Goal: Transaction & Acquisition: Purchase product/service

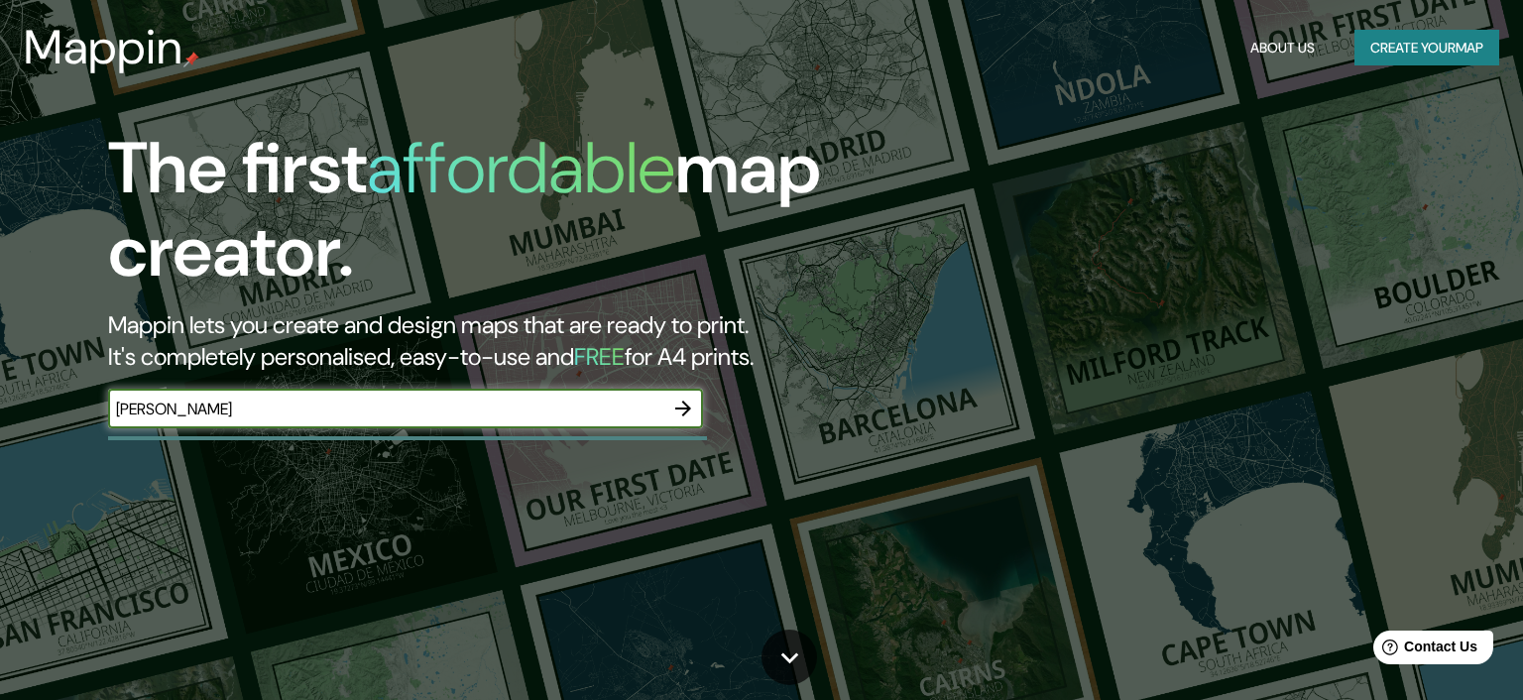
type input "[PERSON_NAME]"
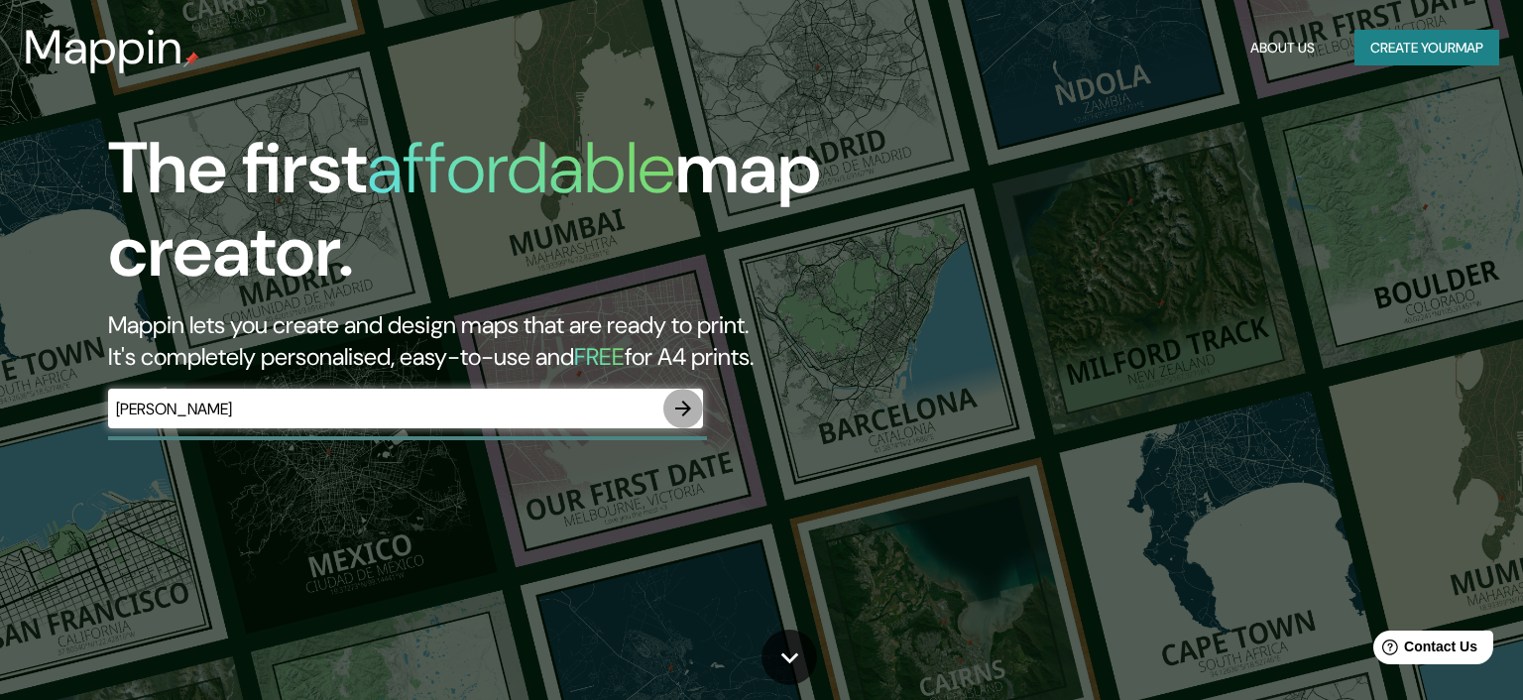
click at [683, 413] on icon "button" at bounding box center [683, 409] width 24 height 24
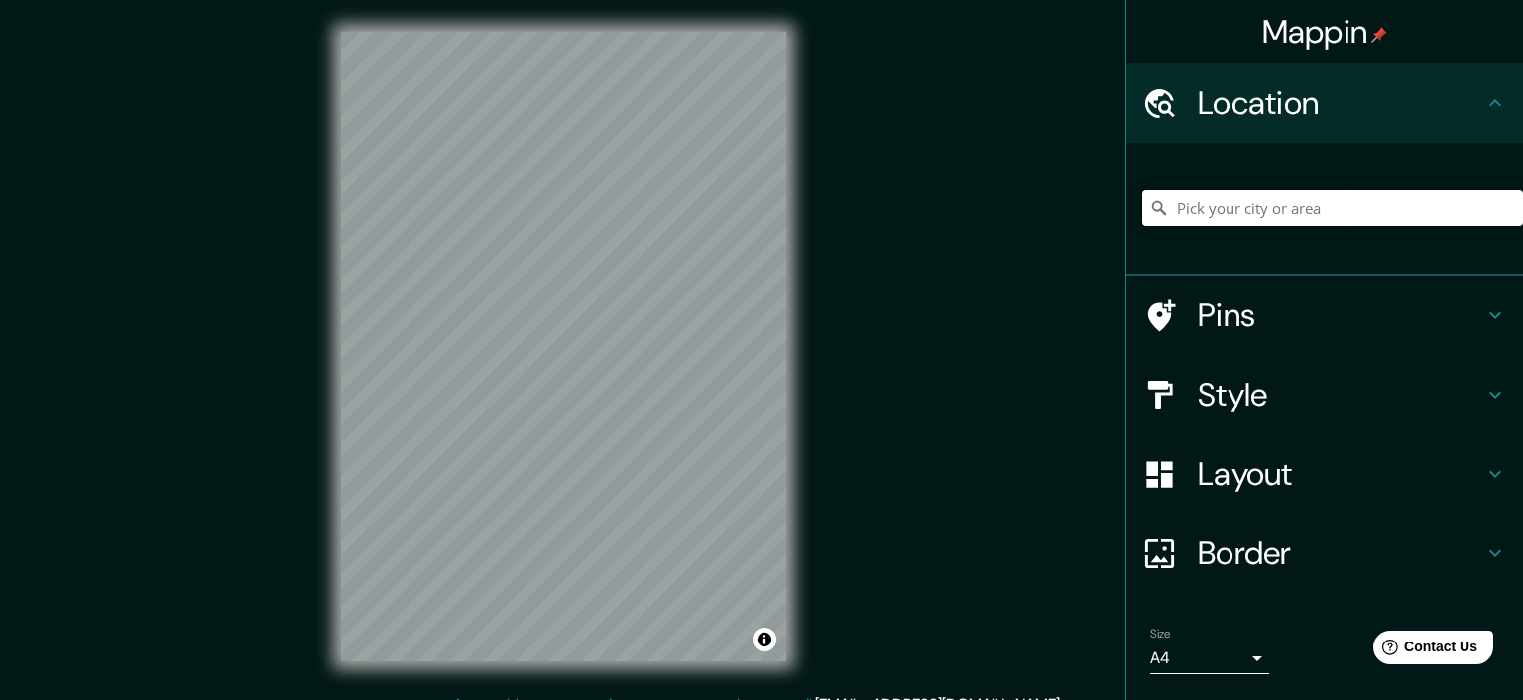
click at [1206, 201] on input "Pick your city or area" at bounding box center [1332, 208] width 381 height 36
click at [1179, 208] on input "[GEOGRAPHIC_DATA], provincia [PERSON_NAME][GEOGRAPHIC_DATA], [GEOGRAPHIC_DATA]" at bounding box center [1332, 208] width 381 height 36
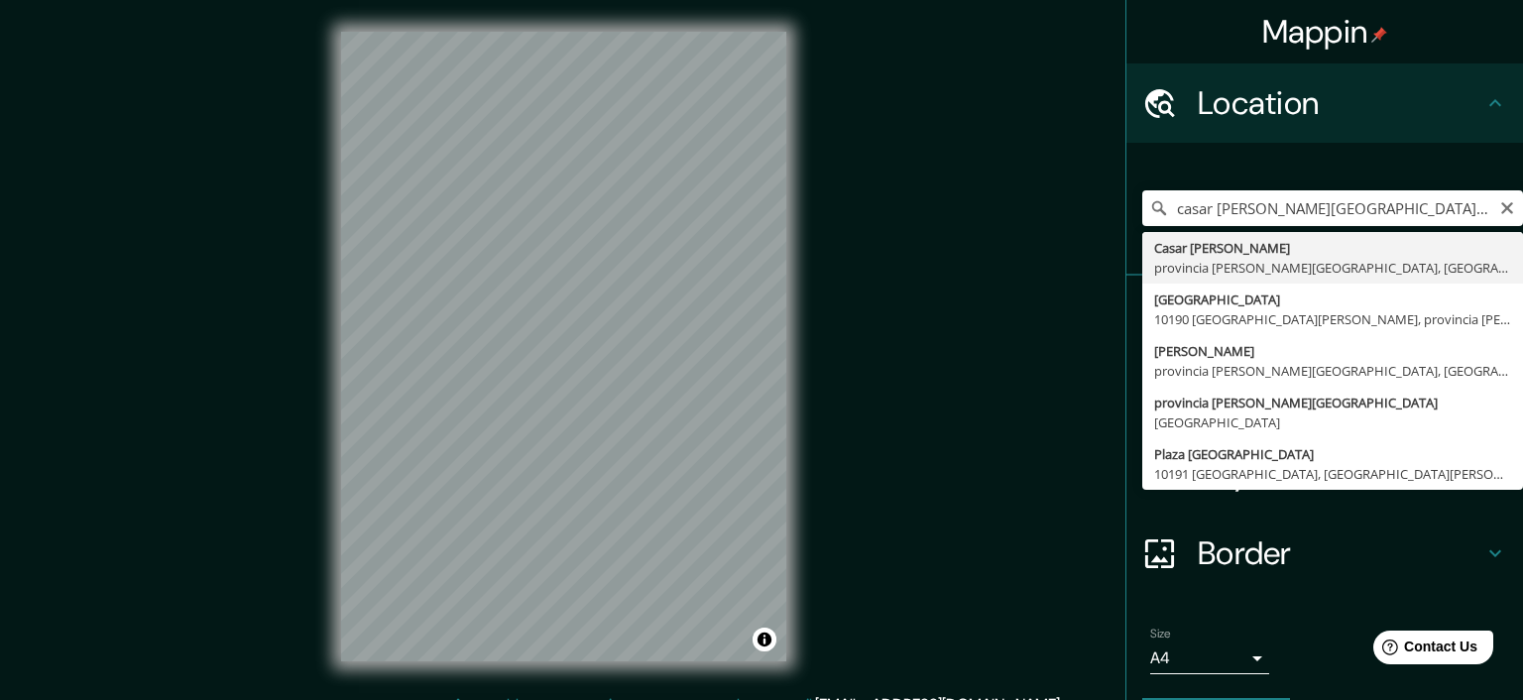
type input "[GEOGRAPHIC_DATA][PERSON_NAME], provincia [PERSON_NAME][GEOGRAPHIC_DATA], [GEOG…"
click at [1243, 255] on div "[GEOGRAPHIC_DATA][PERSON_NAME], provincia [PERSON_NAME][GEOGRAPHIC_DATA], [GEOG…" at bounding box center [1332, 208] width 381 height 99
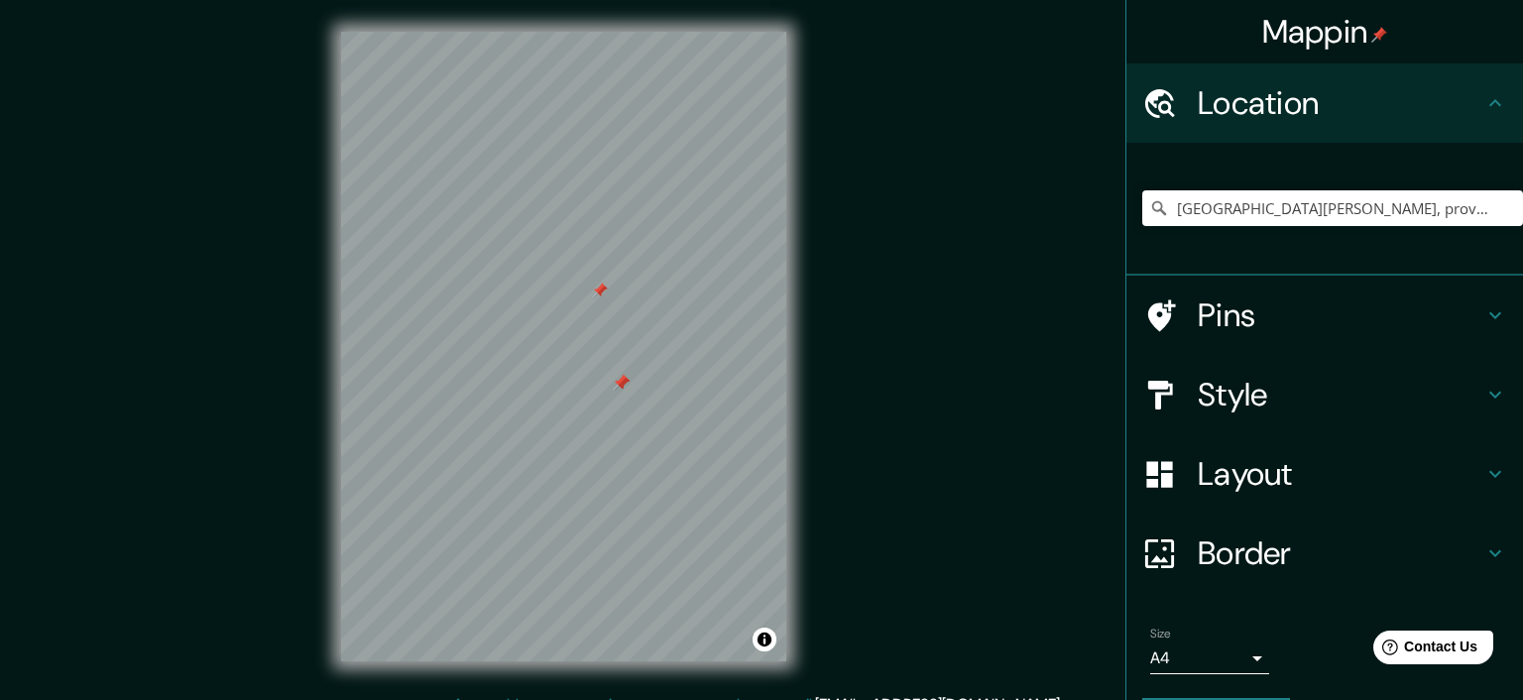
click at [621, 380] on div at bounding box center [621, 383] width 16 height 16
click at [621, 380] on div at bounding box center [622, 383] width 16 height 16
drag, startPoint x: 620, startPoint y: 383, endPoint x: 628, endPoint y: 401, distance: 19.5
click at [628, 401] on div at bounding box center [629, 401] width 16 height 16
click at [1497, 315] on icon at bounding box center [1495, 315] width 12 height 7
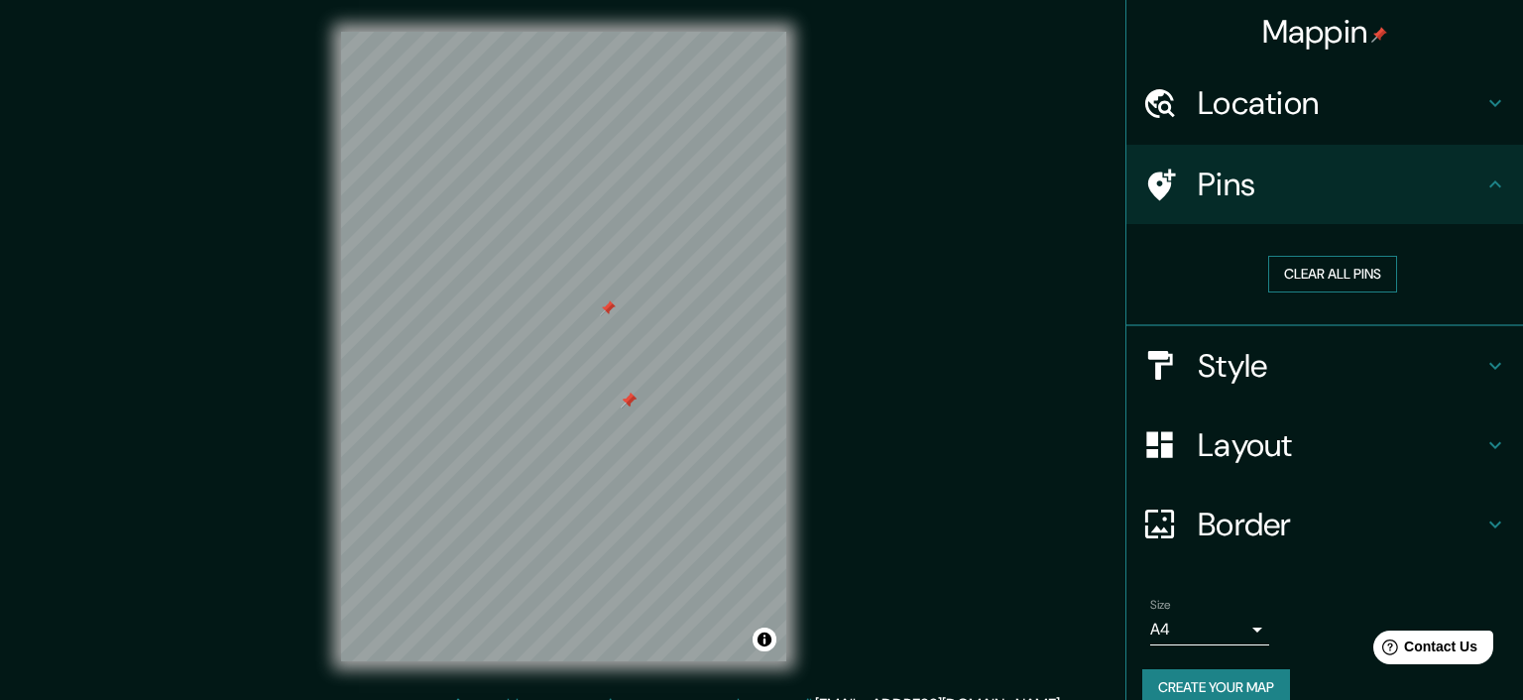
click at [1379, 279] on button "Clear all pins" at bounding box center [1332, 274] width 129 height 37
click at [1321, 280] on button "Clear all pins" at bounding box center [1332, 274] width 129 height 37
